Goal: Use online tool/utility: Utilize a website feature to perform a specific function

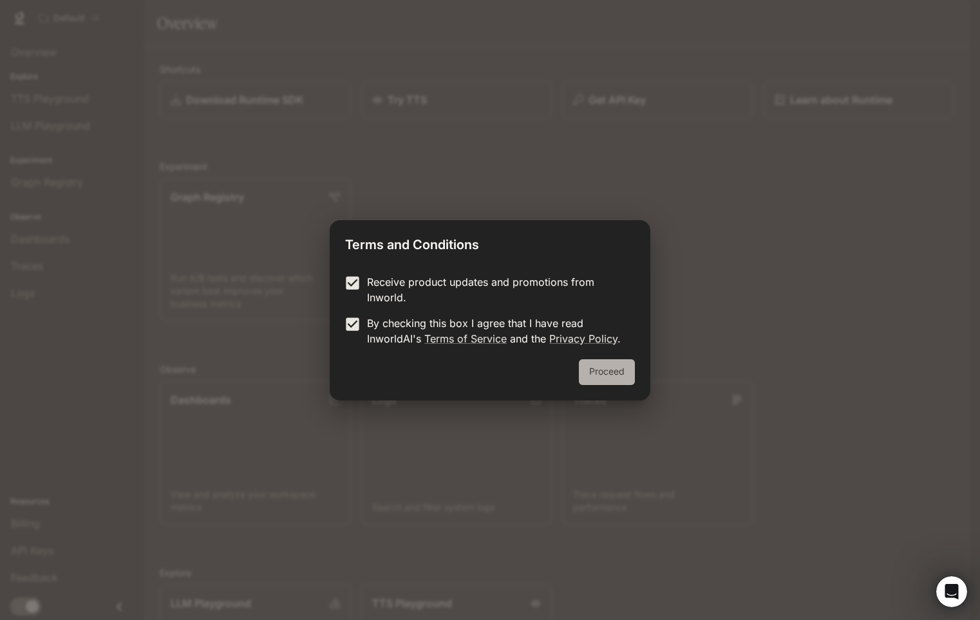
click at [608, 368] on button "Proceed" at bounding box center [607, 372] width 56 height 26
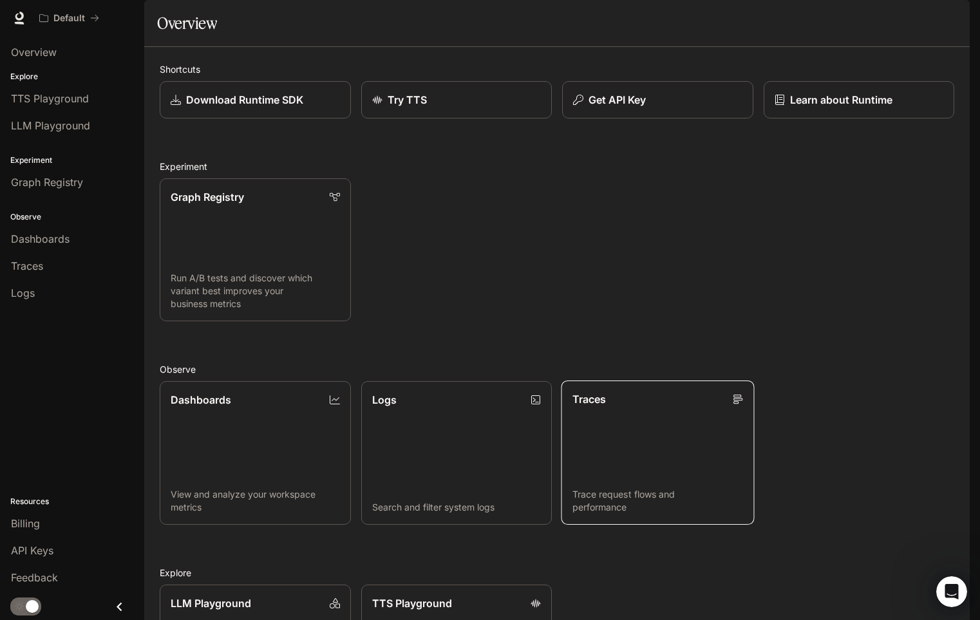
scroll to position [165, 0]
click at [35, 523] on span "Billing" at bounding box center [25, 523] width 29 height 15
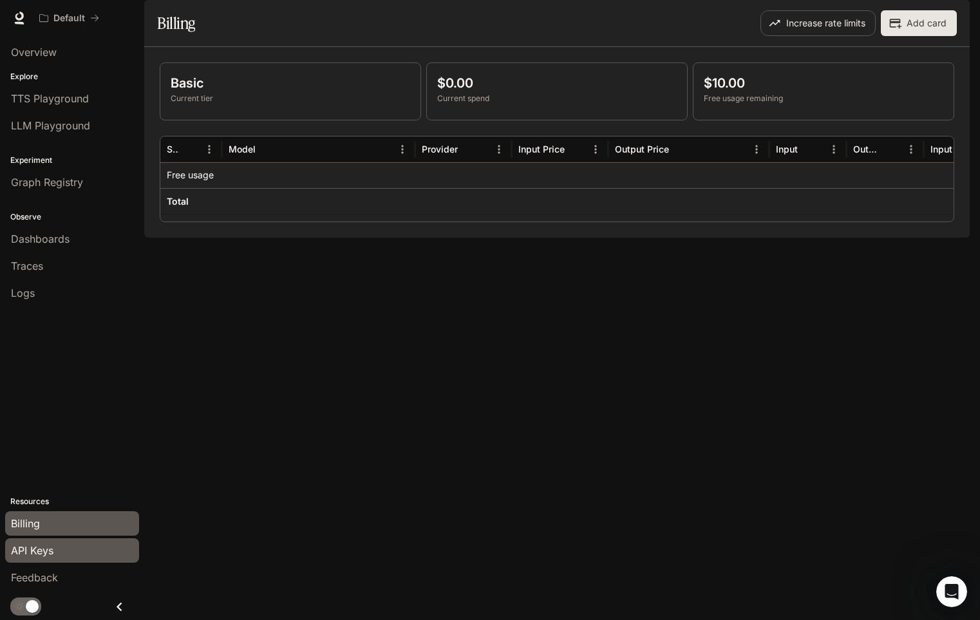
click at [44, 551] on span "API Keys" at bounding box center [32, 550] width 42 height 15
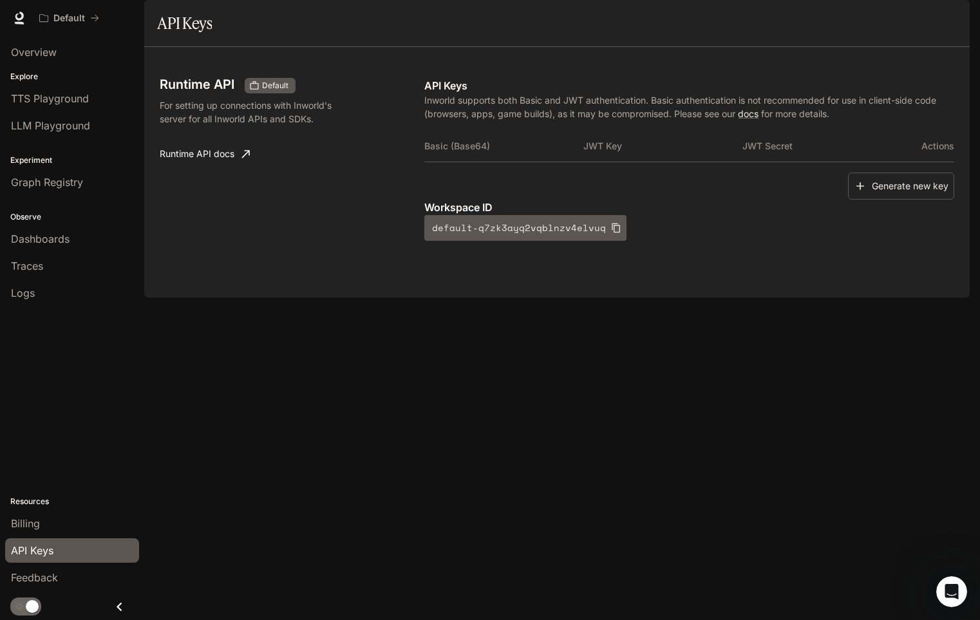
click at [119, 608] on icon "Close drawer" at bounding box center [119, 606] width 5 height 9
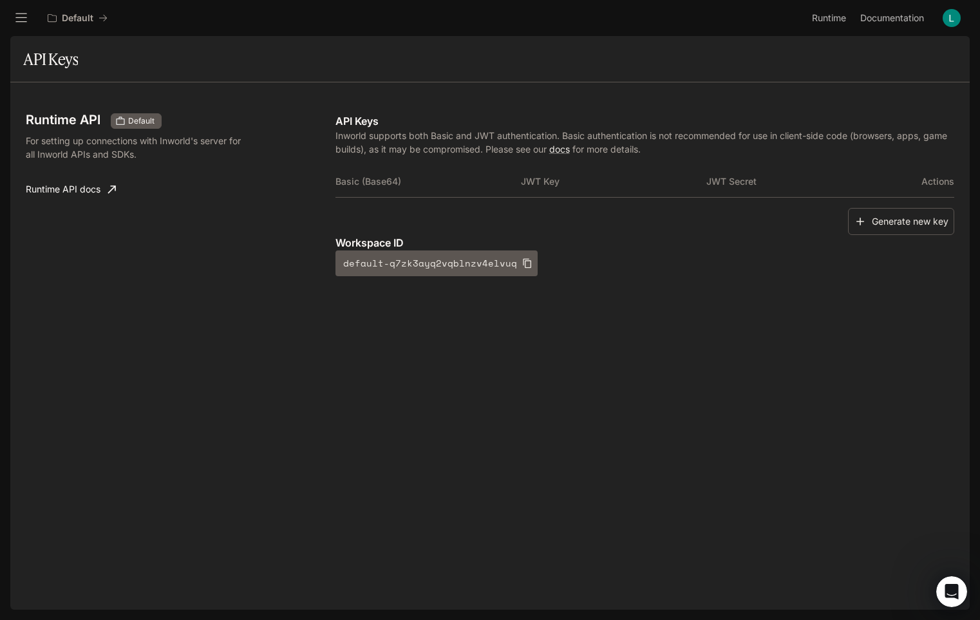
click at [17, 15] on icon "open drawer" at bounding box center [21, 18] width 13 height 13
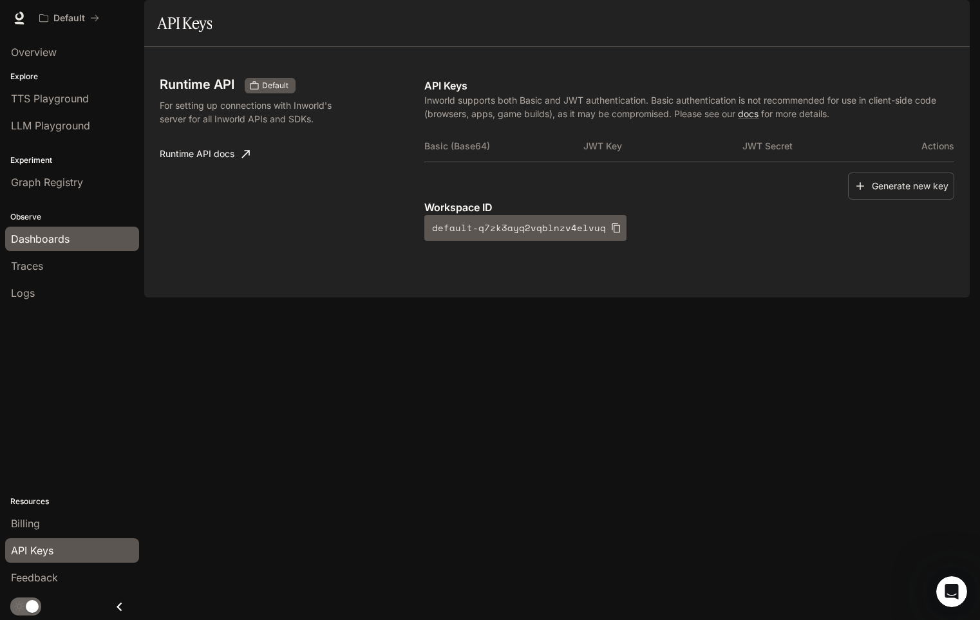
click at [53, 240] on span "Dashboards" at bounding box center [40, 238] width 59 height 15
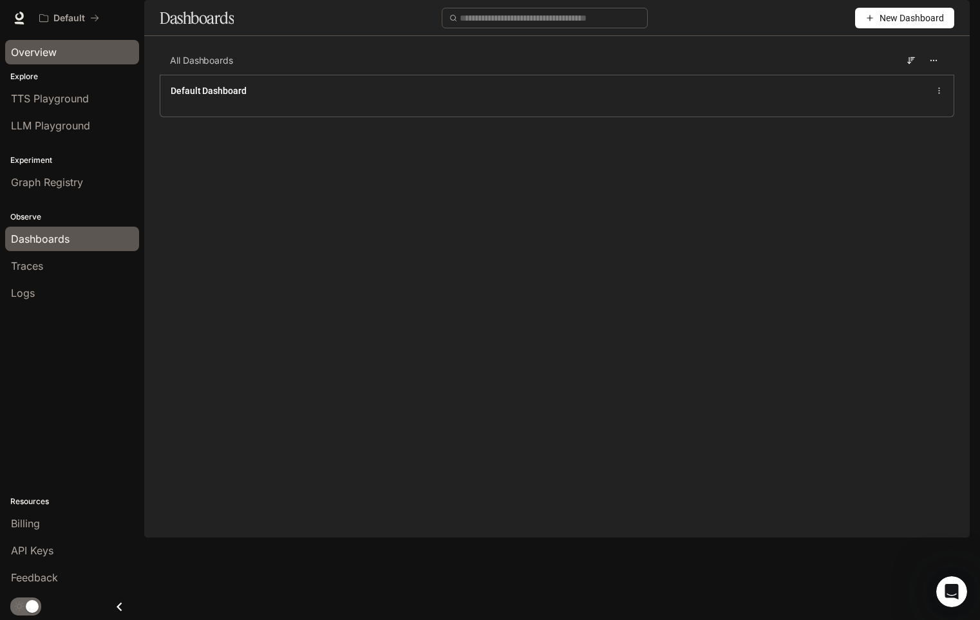
click at [48, 55] on span "Overview" at bounding box center [34, 51] width 46 height 15
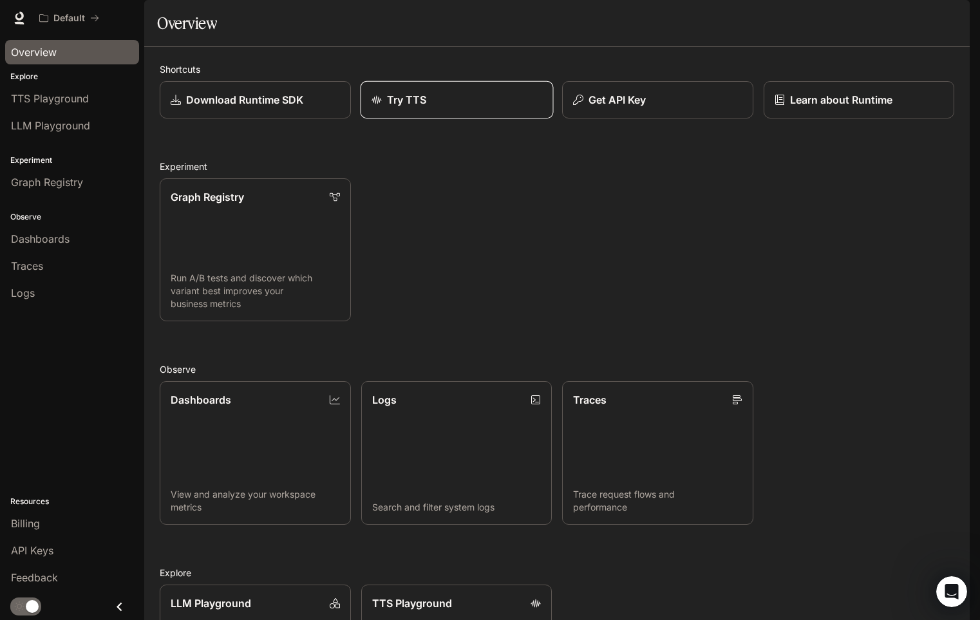
click at [395, 108] on p "Try TTS" at bounding box center [406, 99] width 40 height 15
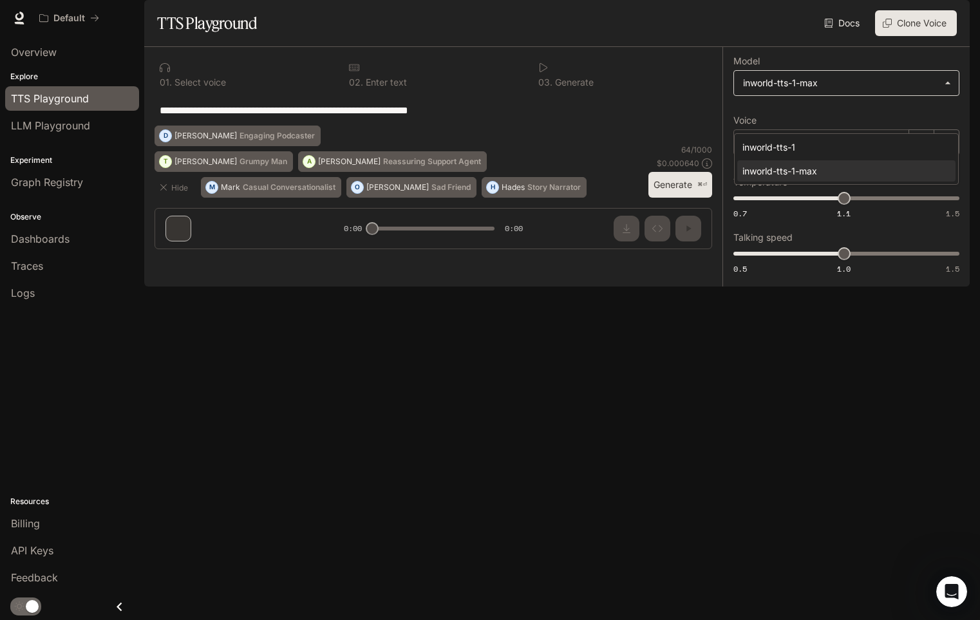
click at [950, 117] on body "**********" at bounding box center [490, 310] width 980 height 620
click at [950, 117] on div at bounding box center [490, 310] width 980 height 620
click at [679, 198] on button "Generate ⌘⏎" at bounding box center [680, 185] width 64 height 26
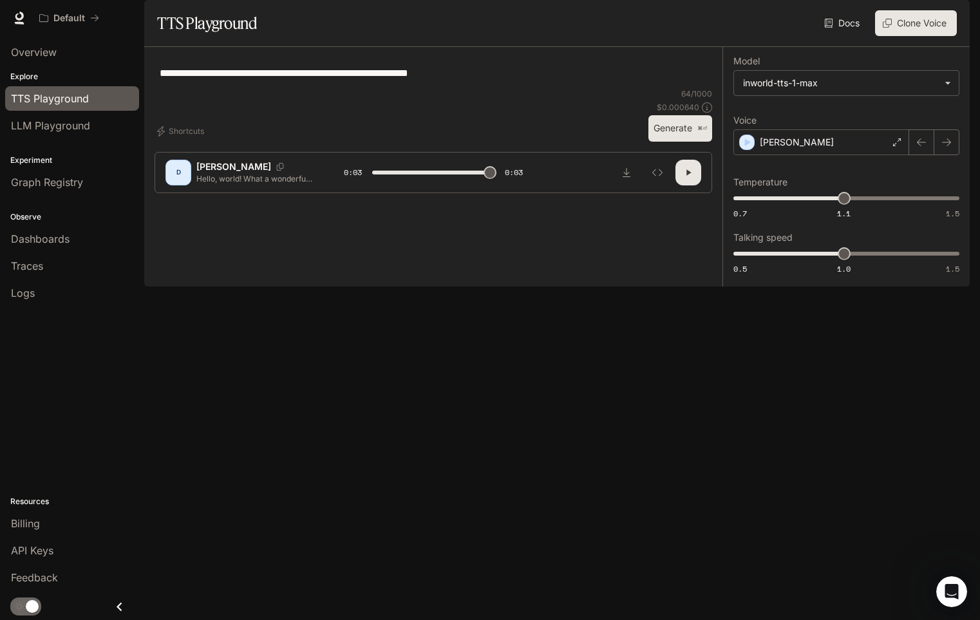
type input "*"
click at [477, 80] on textarea "**********" at bounding box center [433, 73] width 547 height 15
type textarea "**********"
click at [683, 142] on button "Generate ⌘⏎" at bounding box center [680, 128] width 64 height 26
type input "*"
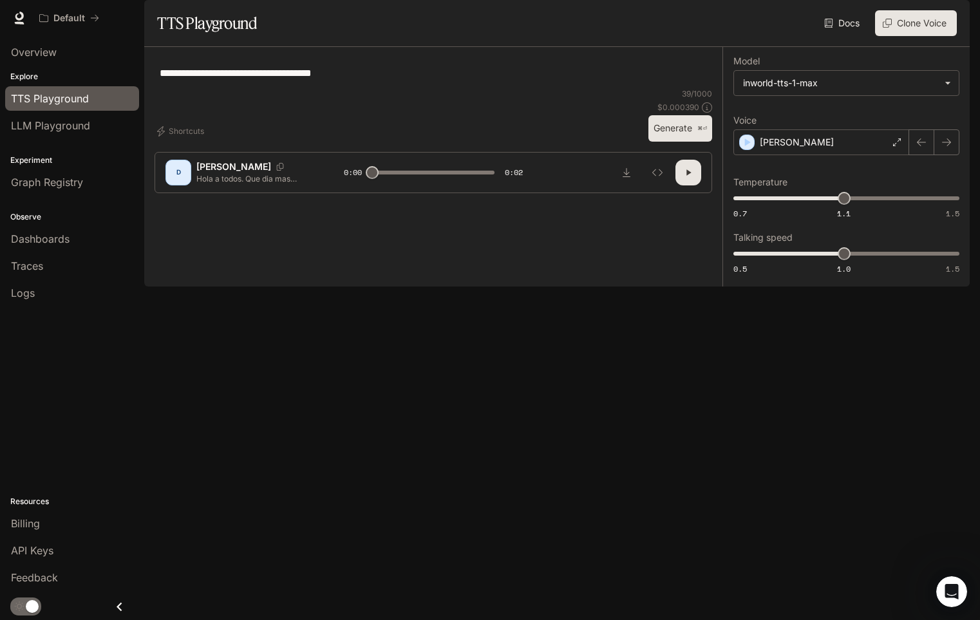
click at [928, 36] on button "Clone Voice" at bounding box center [916, 23] width 82 height 26
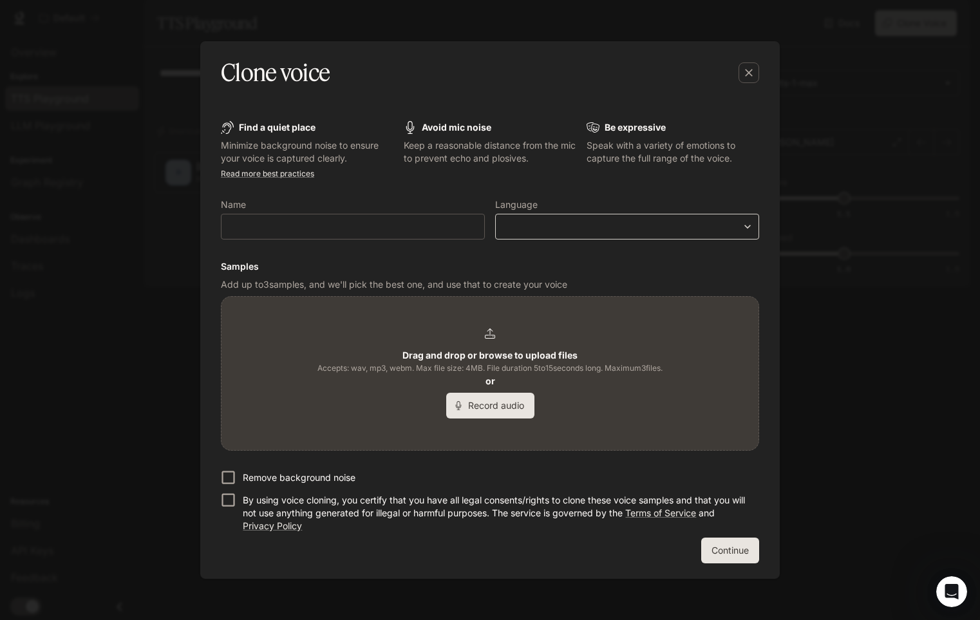
click at [667, 232] on body "**********" at bounding box center [490, 310] width 980 height 620
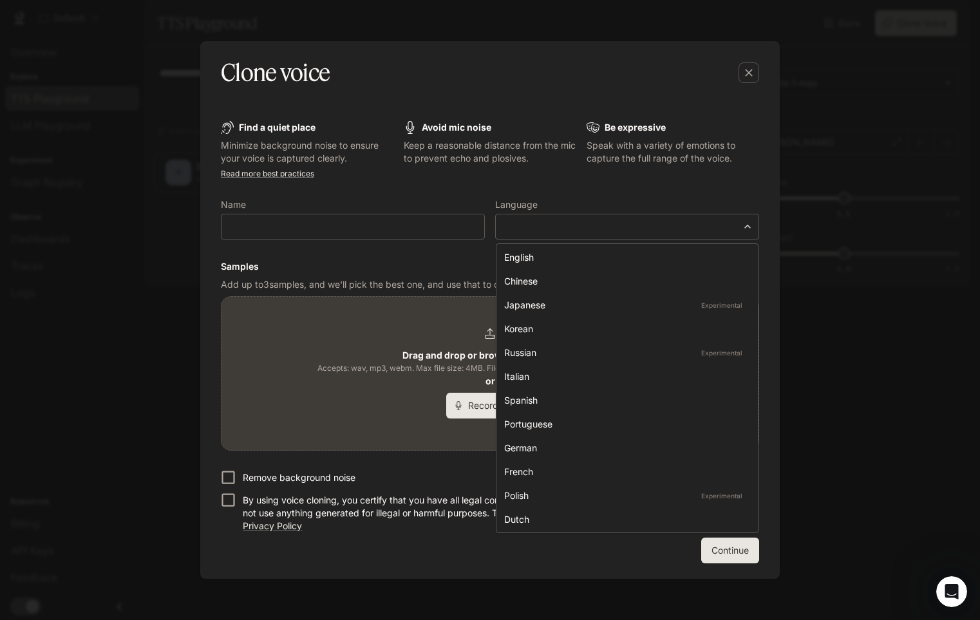
click at [574, 184] on div at bounding box center [490, 310] width 980 height 620
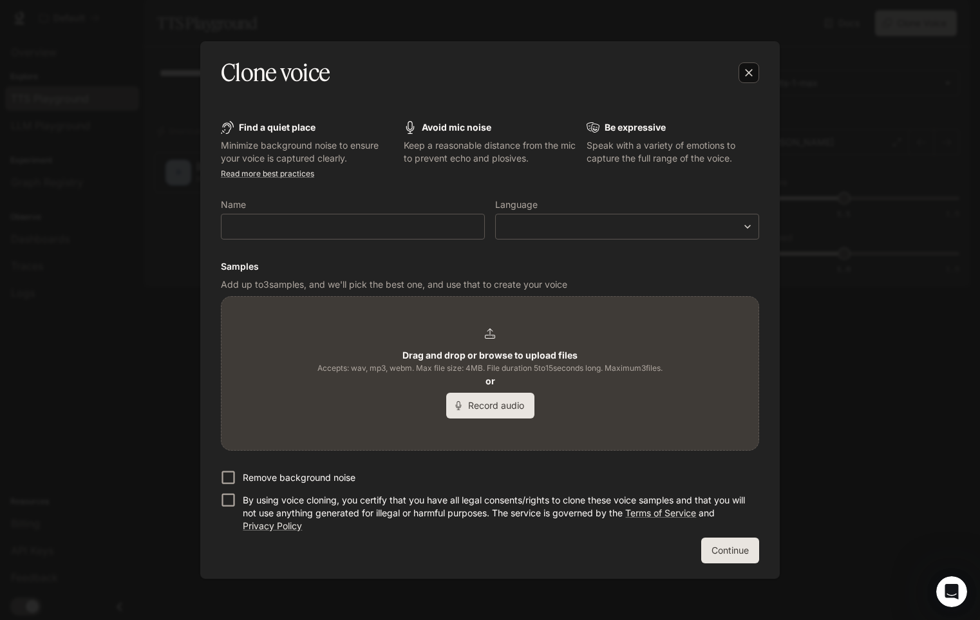
click at [750, 75] on icon "button" at bounding box center [749, 73] width 8 height 8
